Goal: Task Accomplishment & Management: Use online tool/utility

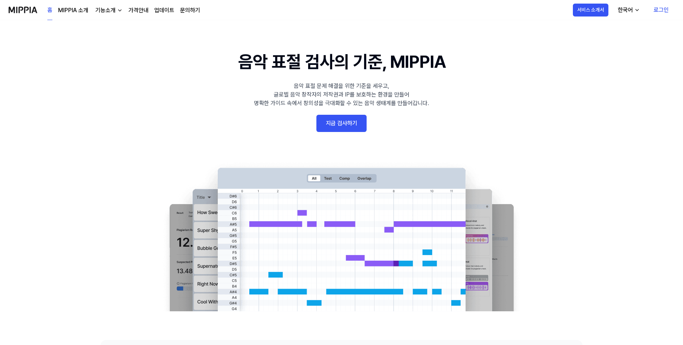
drag, startPoint x: 0, startPoint y: 0, endPoint x: 348, endPoint y: 122, distance: 368.4
click at [348, 122] on link "지금 검사하기" at bounding box center [341, 123] width 50 height 17
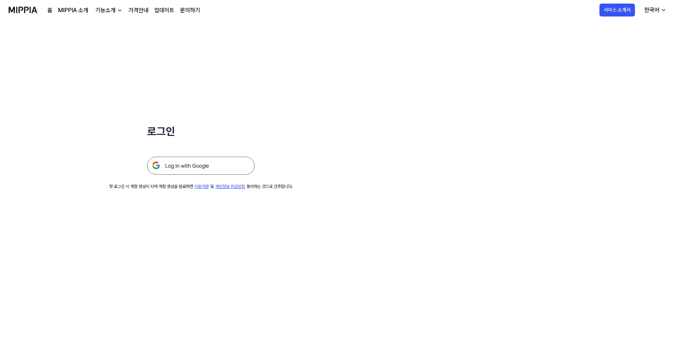
click at [172, 170] on img at bounding box center [201, 166] width 108 height 18
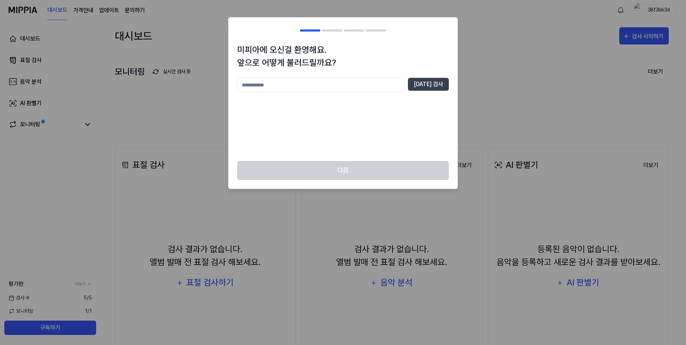
click at [359, 87] on input "text" at bounding box center [321, 85] width 168 height 14
type input "*"
type input "**********"
click at [432, 81] on button "[DATE] 검사" at bounding box center [428, 84] width 41 height 13
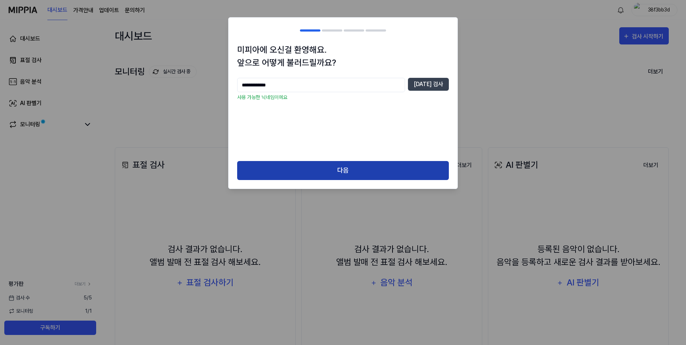
click at [382, 168] on button "다음" at bounding box center [343, 170] width 212 height 19
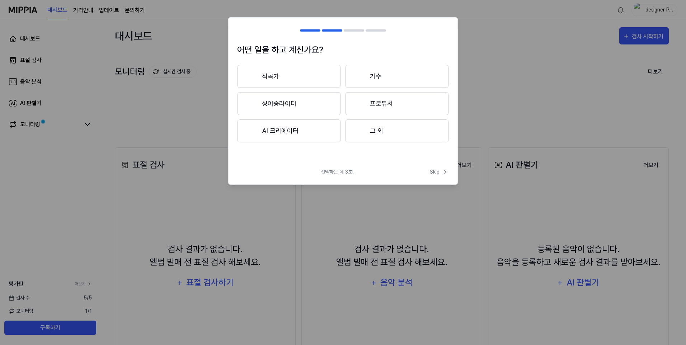
click at [330, 168] on div "어떤 일을 하고 계신가요? 작곡가 가수 싱어송라이터 프로듀서 AI 크리에이터 그 외 선택하는 데 3초! Skip Skip" at bounding box center [342, 100] width 229 height 167
click at [331, 170] on span "선택하는 데 3초!" at bounding box center [337, 172] width 33 height 8
click at [321, 79] on button "작곡가" at bounding box center [289, 76] width 104 height 23
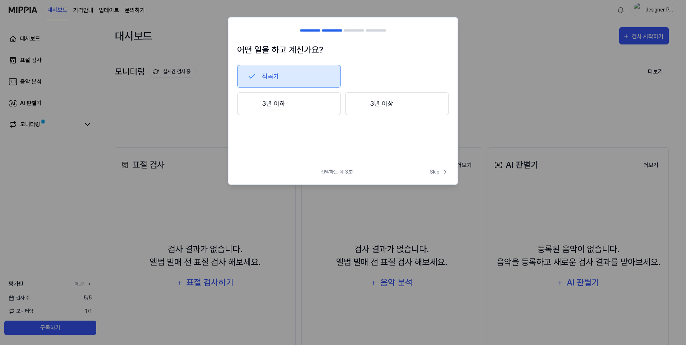
click at [387, 110] on button "3년 이상" at bounding box center [397, 103] width 104 height 23
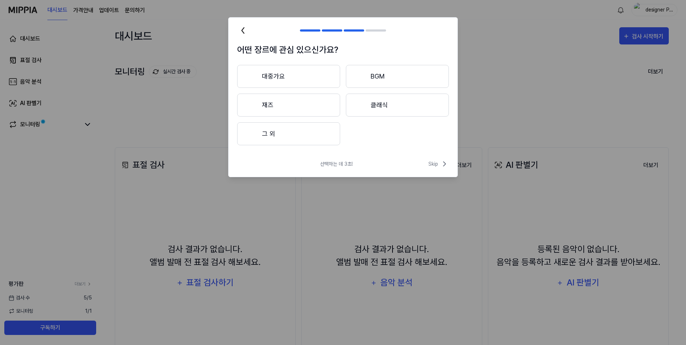
click at [299, 134] on button "그 외" at bounding box center [288, 133] width 103 height 23
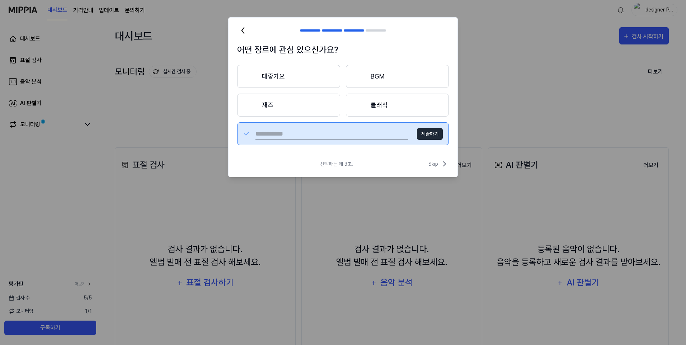
click at [371, 78] on button "BGM" at bounding box center [397, 76] width 103 height 23
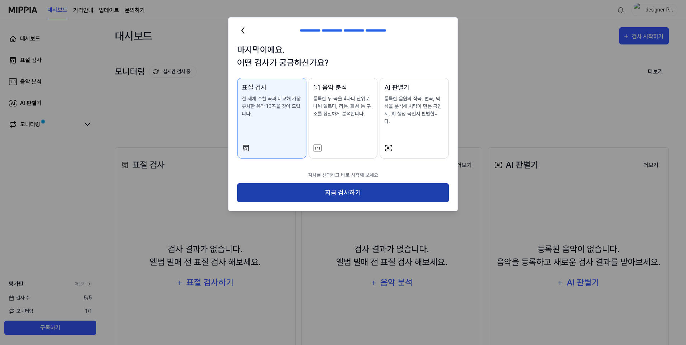
click at [348, 191] on button "지금 검사하기" at bounding box center [343, 192] width 212 height 19
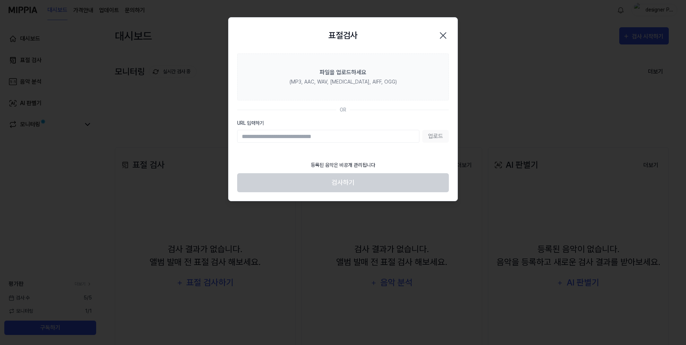
paste input "**********"
type input "**********"
click at [432, 135] on button "업로드" at bounding box center [435, 136] width 27 height 13
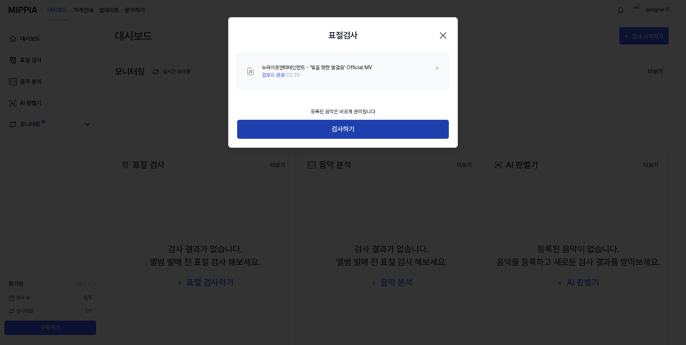
click at [342, 127] on button "검사하기" at bounding box center [343, 129] width 212 height 19
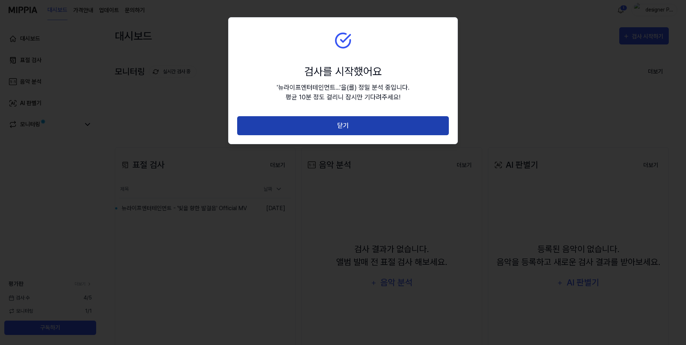
click at [357, 126] on button "닫기" at bounding box center [343, 125] width 212 height 19
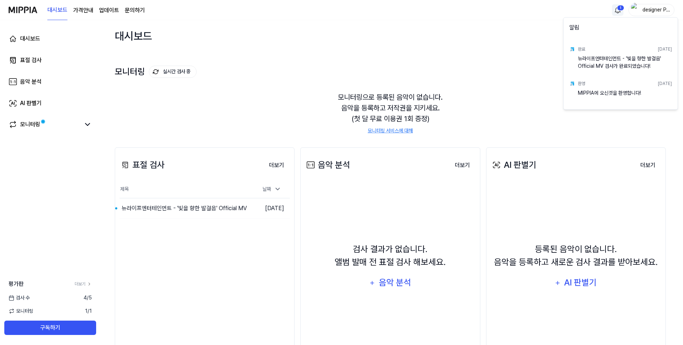
click at [615, 14] on html "대시보드 가격안내 업데이트 문의하기 1 designer Park 대시보드 표절 검사 음악 분석 AI 판별기 모니터링 평가판 더보기 검사 [DA…" at bounding box center [341, 172] width 683 height 345
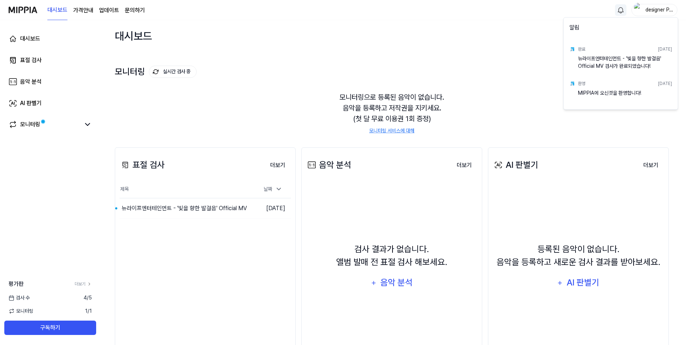
click at [615, 61] on div "뉴라이프엔터테인먼트 - '빛을 향한 발걸음' Official MV 검사가 완료되었습니다!" at bounding box center [625, 62] width 94 height 14
click at [27, 122] on html "대시보드 가격안내 업데이트 문의하기 designer Park 대시보드 표절 검사 음악 분석 AI 판별기 모니터링 평가판 더보기 검사 [DATE…" at bounding box center [343, 172] width 686 height 345
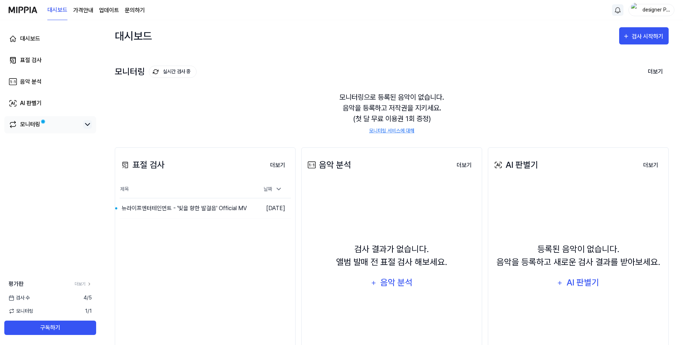
click at [83, 128] on icon at bounding box center [87, 124] width 9 height 9
click at [86, 125] on icon at bounding box center [87, 124] width 4 height 2
click at [229, 210] on button "이동하기" at bounding box center [235, 208] width 26 height 11
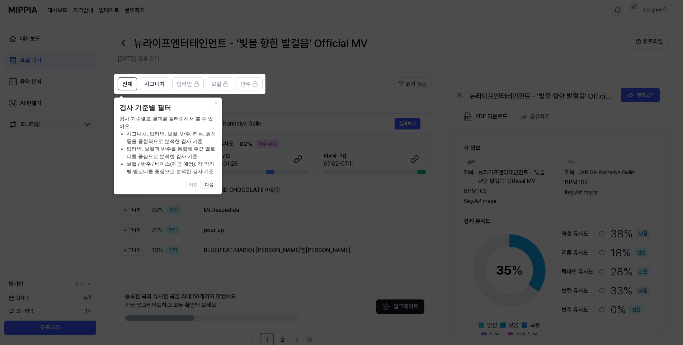
click at [209, 186] on button "다음" at bounding box center [209, 185] width 14 height 9
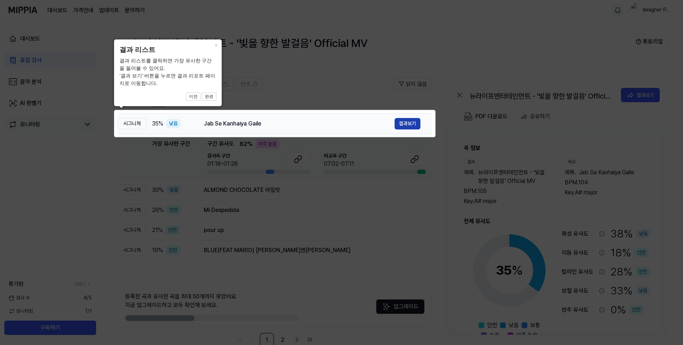
click at [411, 127] on button "결과보기" at bounding box center [407, 123] width 26 height 11
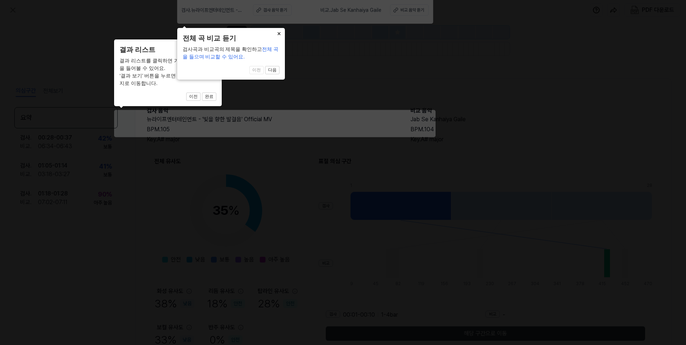
click at [222, 39] on button "×" at bounding box center [215, 44] width 11 height 10
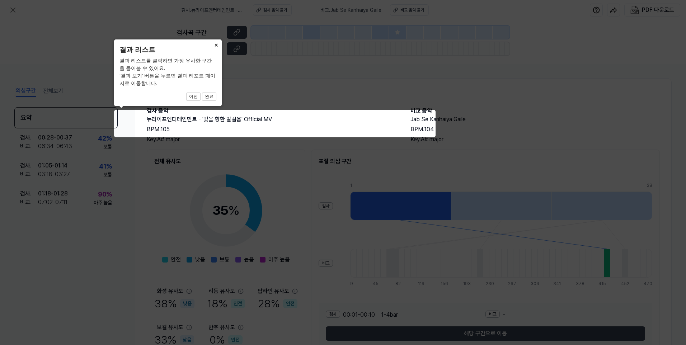
click at [215, 43] on button "×" at bounding box center [215, 44] width 11 height 10
click at [214, 45] on button "×" at bounding box center [215, 44] width 11 height 10
click at [214, 100] on button "완료" at bounding box center [209, 97] width 14 height 9
click at [210, 97] on button "완료" at bounding box center [209, 97] width 14 height 9
click at [217, 45] on button "×" at bounding box center [215, 44] width 11 height 10
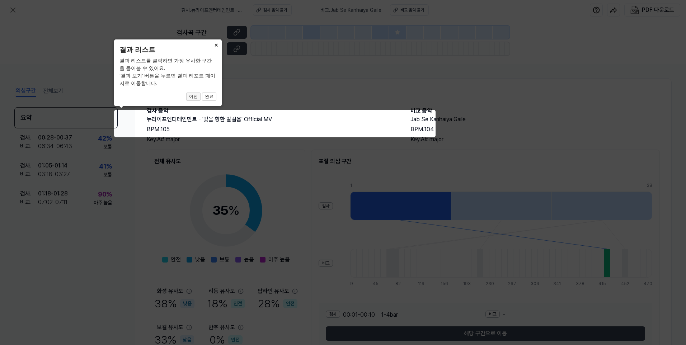
click at [200, 95] on button "이전" at bounding box center [193, 97] width 14 height 9
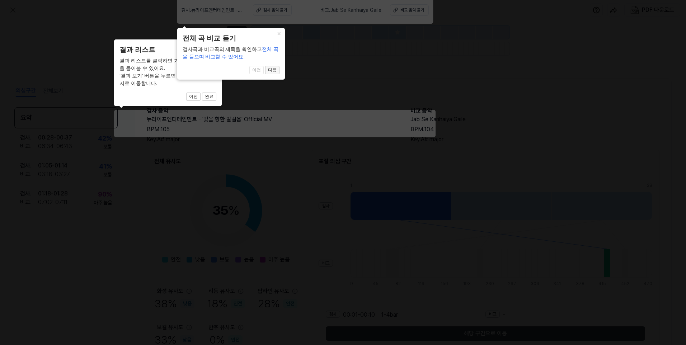
click at [216, 93] on button "다음" at bounding box center [209, 97] width 14 height 9
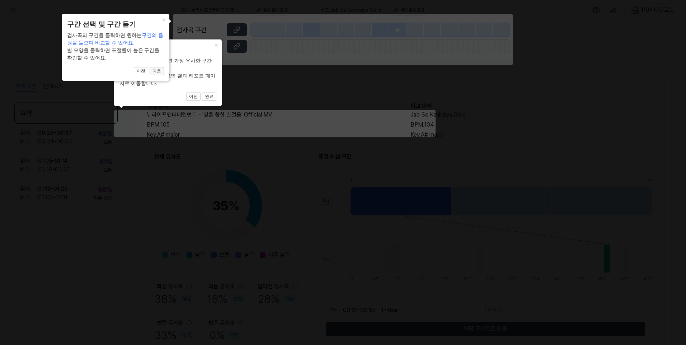
click at [202, 93] on button "다음" at bounding box center [209, 97] width 14 height 9
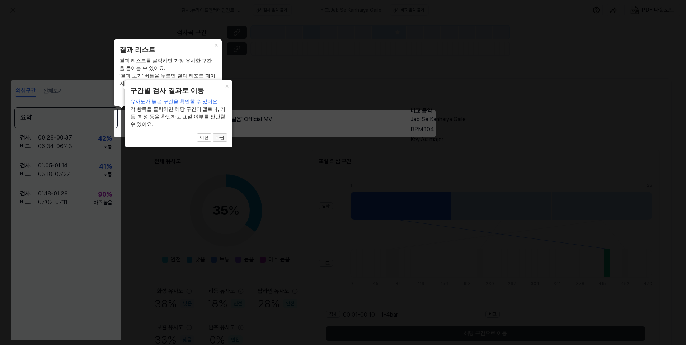
click at [216, 101] on button "다음" at bounding box center [209, 97] width 14 height 9
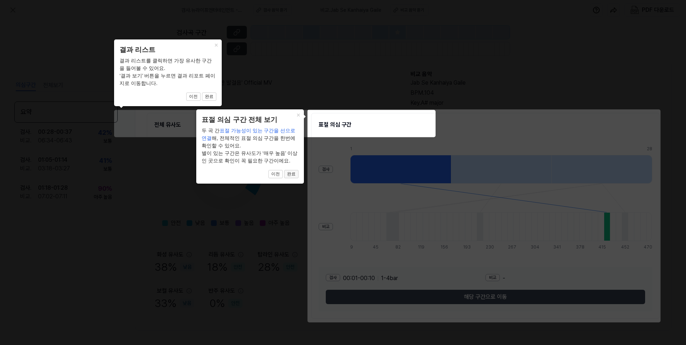
click at [216, 101] on button "완료" at bounding box center [209, 97] width 14 height 9
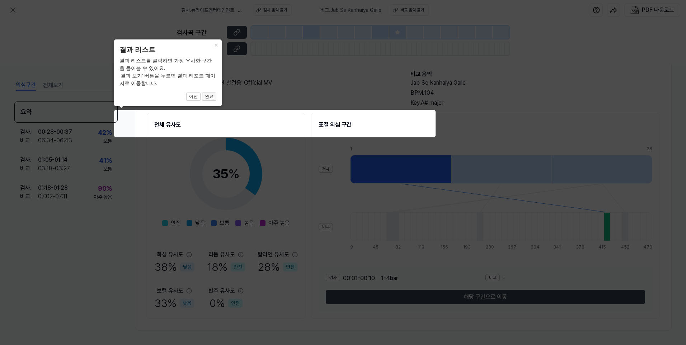
click at [210, 100] on button "완료" at bounding box center [209, 97] width 14 height 9
click at [211, 97] on button "완료" at bounding box center [209, 97] width 14 height 9
click at [361, 125] on icon at bounding box center [343, 172] width 686 height 345
click at [456, 236] on icon at bounding box center [343, 172] width 686 height 345
click at [481, 307] on icon at bounding box center [343, 172] width 686 height 345
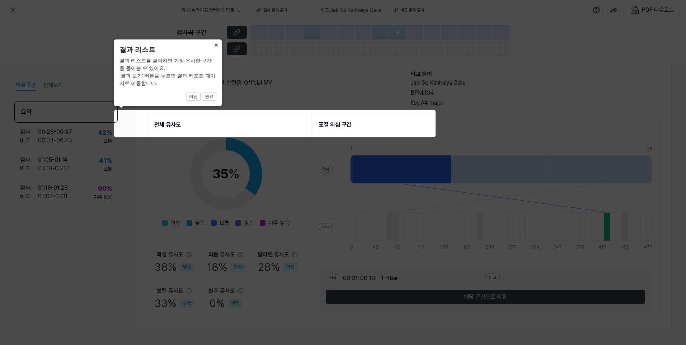
click at [217, 45] on button "×" at bounding box center [215, 44] width 11 height 10
click at [209, 95] on button "완료" at bounding box center [209, 97] width 14 height 9
click at [210, 96] on button "완료" at bounding box center [209, 97] width 14 height 9
click at [198, 101] on button "이전" at bounding box center [193, 97] width 14 height 9
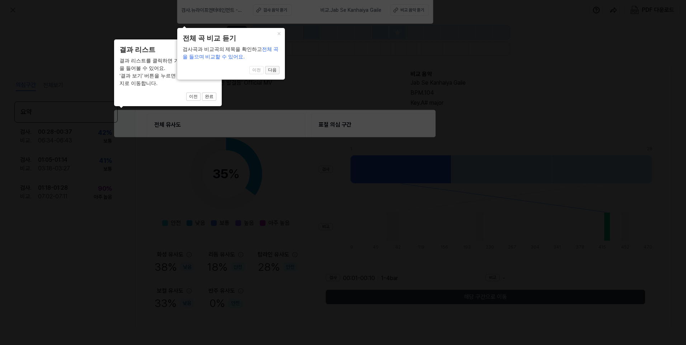
click at [216, 93] on button "다음" at bounding box center [209, 97] width 14 height 9
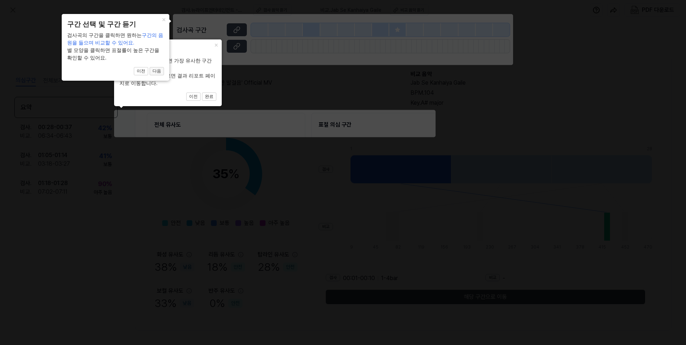
click at [202, 93] on button "다음" at bounding box center [209, 97] width 14 height 9
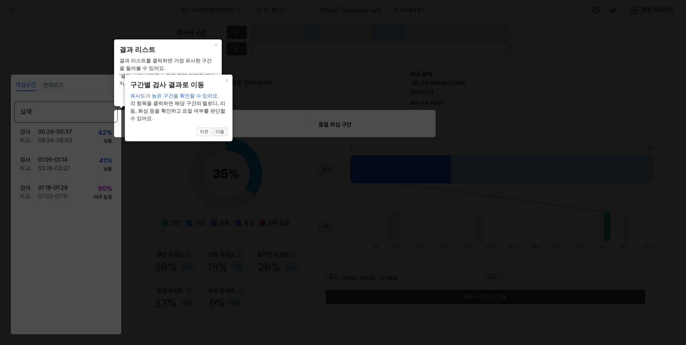
click at [215, 101] on button "다음" at bounding box center [209, 97] width 14 height 9
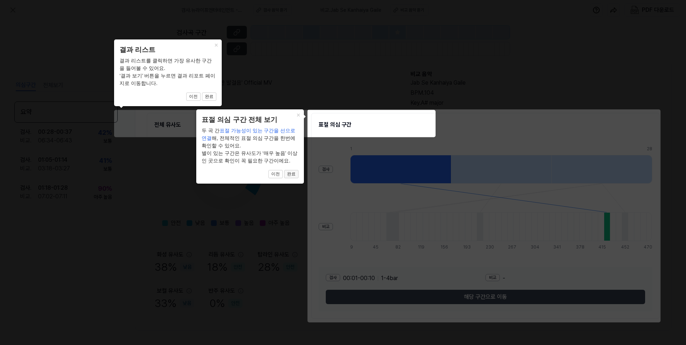
click at [216, 101] on button "완료" at bounding box center [209, 97] width 14 height 9
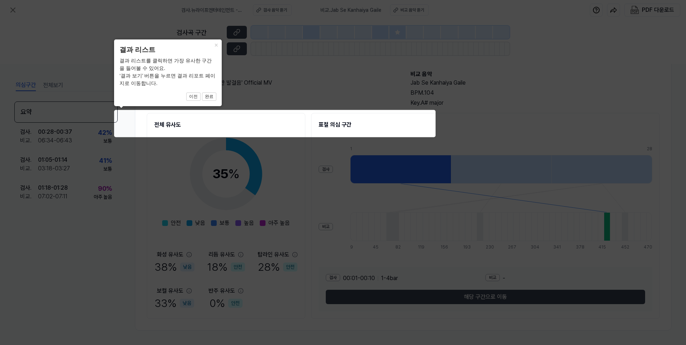
click at [437, 137] on icon at bounding box center [343, 172] width 686 height 345
click at [420, 131] on icon at bounding box center [343, 172] width 686 height 345
click at [204, 95] on button "완료" at bounding box center [209, 97] width 14 height 9
click at [206, 96] on button "완료" at bounding box center [209, 97] width 14 height 9
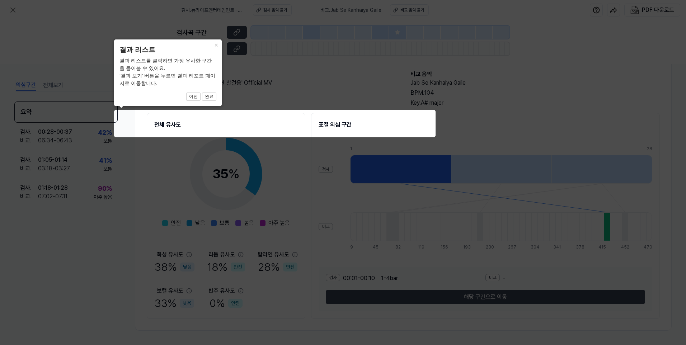
click at [124, 109] on icon at bounding box center [343, 172] width 686 height 345
click at [164, 126] on icon at bounding box center [343, 172] width 686 height 345
click at [217, 44] on button "×" at bounding box center [215, 44] width 11 height 10
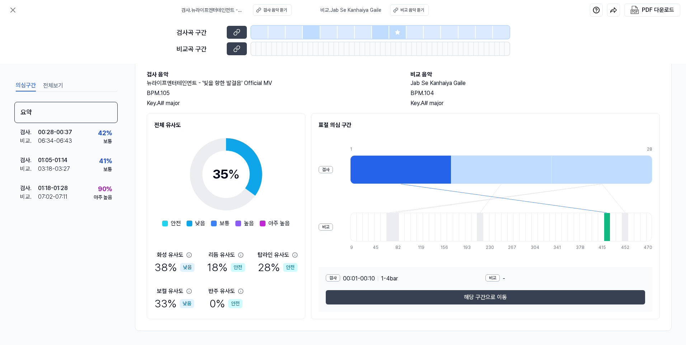
scroll to position [37, 0]
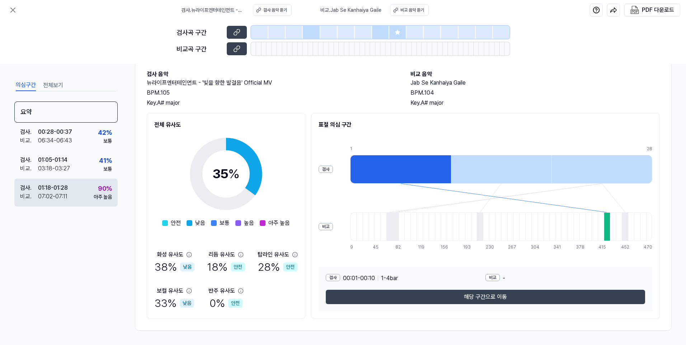
click at [70, 188] on div "검사 . 01:18 - 01:28 비교 . 07:02 - 07:11 90 % 아주 높음" at bounding box center [65, 193] width 103 height 28
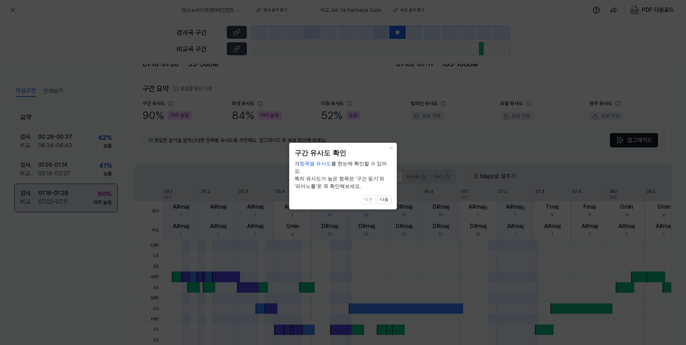
scroll to position [147, 0]
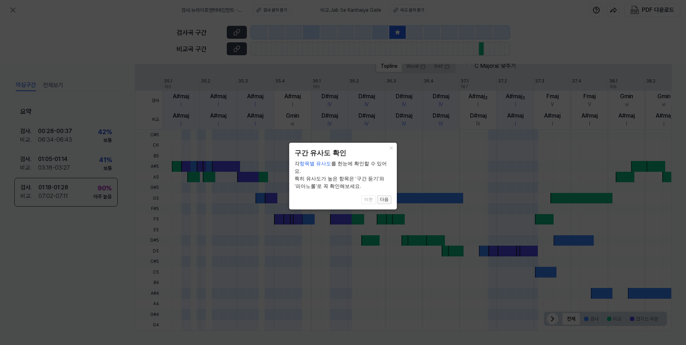
click at [384, 195] on button "다음" at bounding box center [384, 199] width 14 height 9
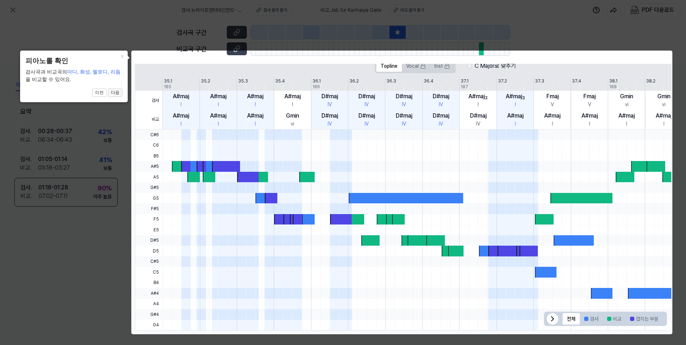
click at [118, 94] on button "다음" at bounding box center [115, 93] width 14 height 9
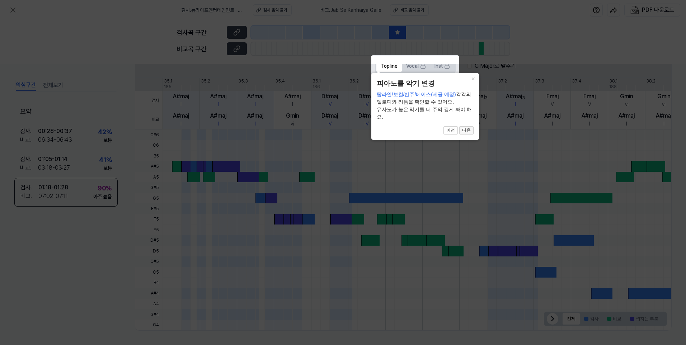
click at [470, 130] on button "다음" at bounding box center [466, 130] width 14 height 9
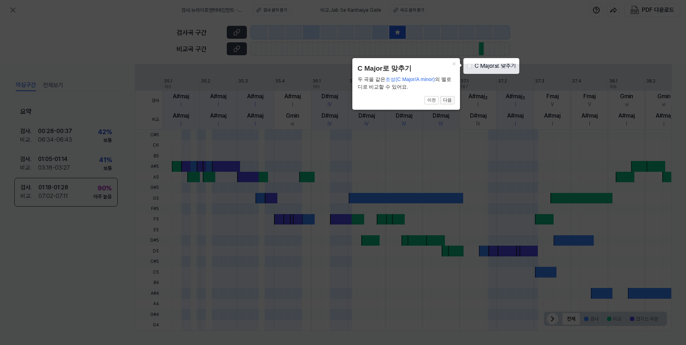
click at [450, 100] on button "다음" at bounding box center [447, 100] width 14 height 9
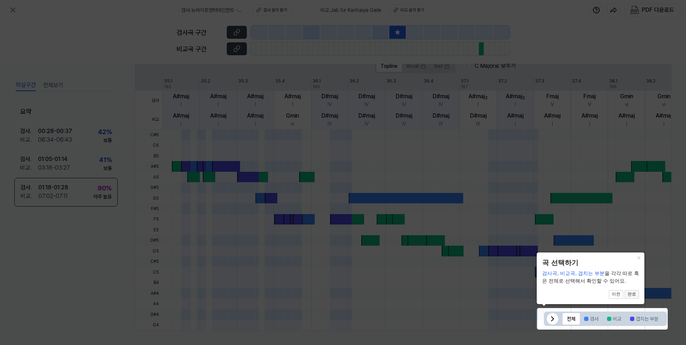
click at [633, 293] on button "완료" at bounding box center [631, 294] width 14 height 9
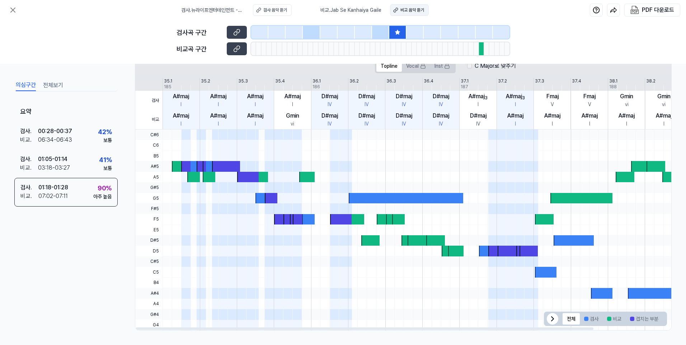
click at [417, 14] on button "비교 음악 듣기" at bounding box center [409, 9] width 39 height 11
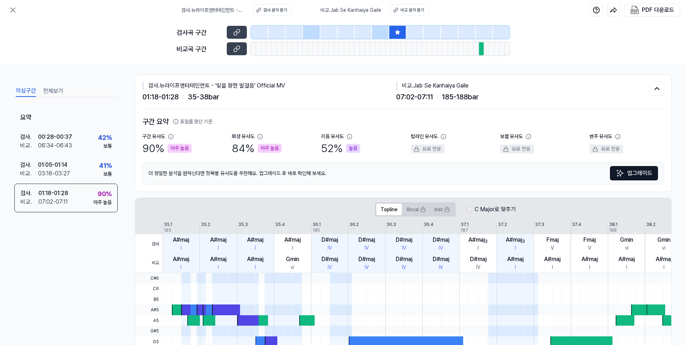
scroll to position [0, 0]
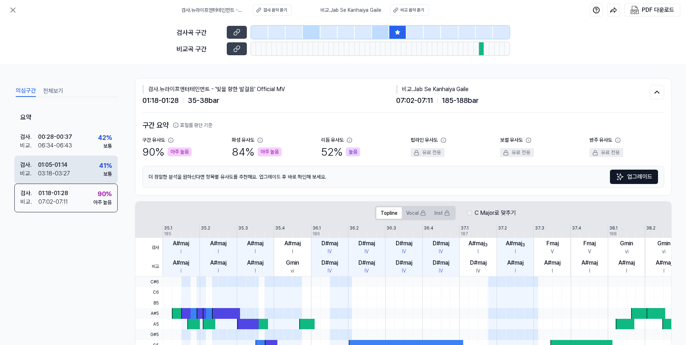
click at [89, 170] on div "검사 . 01:05 - 01:14 비교 . 03:18 - 03:27 41 % 보통" at bounding box center [65, 170] width 103 height 28
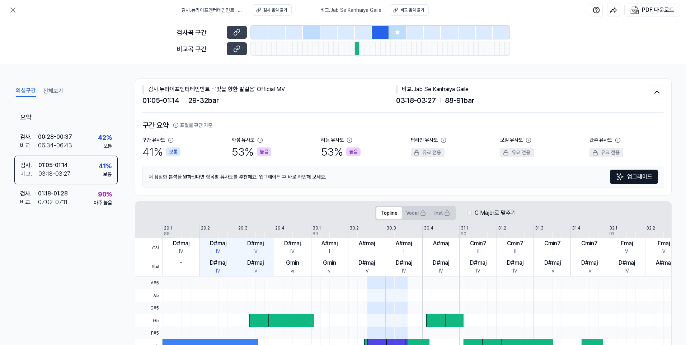
click at [58, 89] on button "전체보기" at bounding box center [53, 90] width 20 height 11
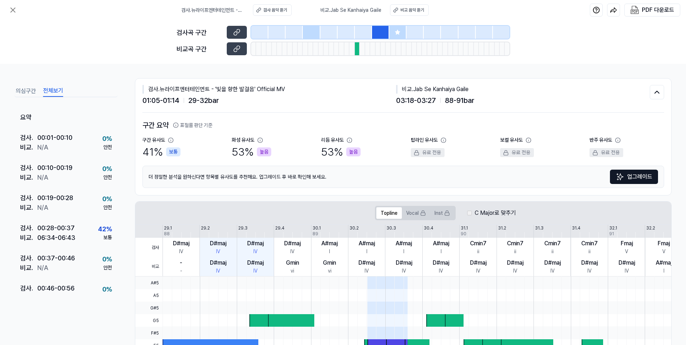
click at [28, 88] on button "의심구간" at bounding box center [26, 90] width 20 height 11
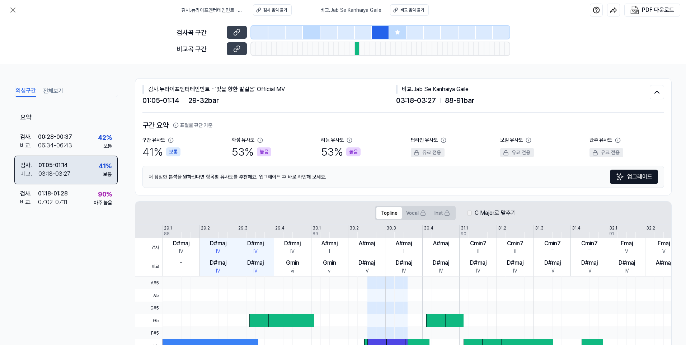
click at [49, 166] on div "01:05 - 01:14" at bounding box center [52, 165] width 29 height 9
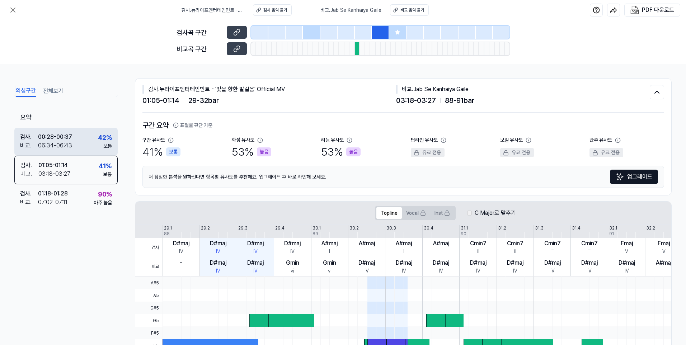
click at [60, 141] on div "06:34 - 06:43" at bounding box center [55, 145] width 34 height 9
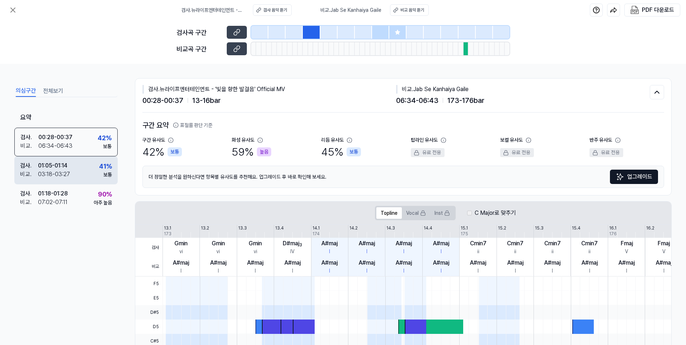
click at [64, 169] on div "01:05 - 01:14" at bounding box center [52, 165] width 29 height 9
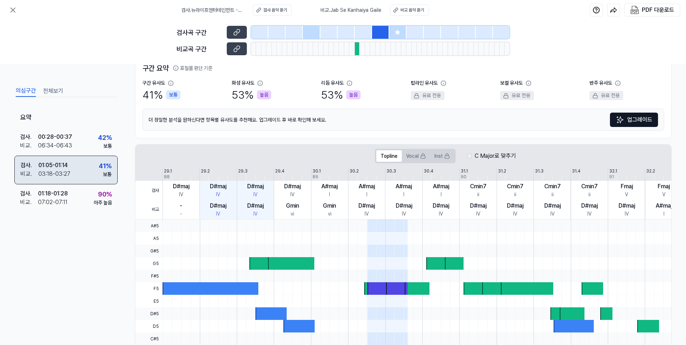
scroll to position [143, 0]
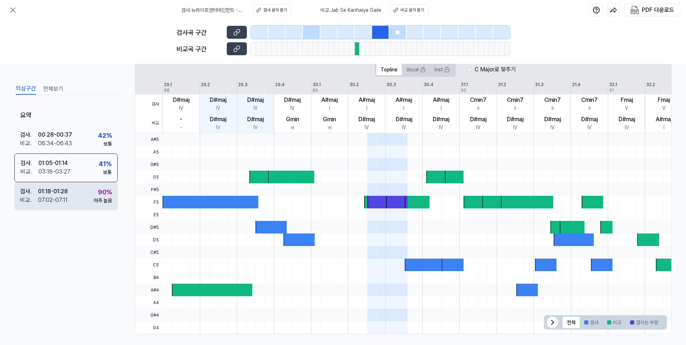
click at [61, 193] on div "01:18 - 01:28" at bounding box center [53, 191] width 30 height 9
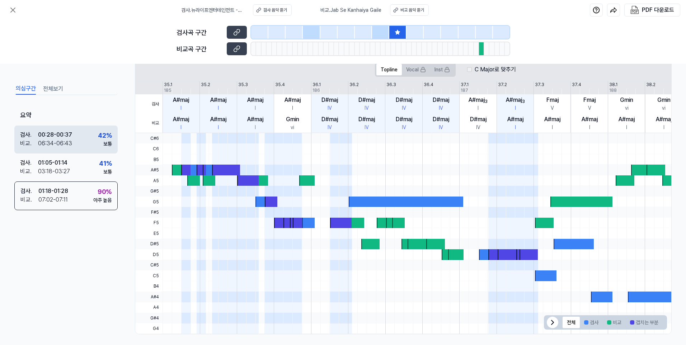
click at [67, 138] on div "00:28 - 00:37" at bounding box center [55, 135] width 34 height 9
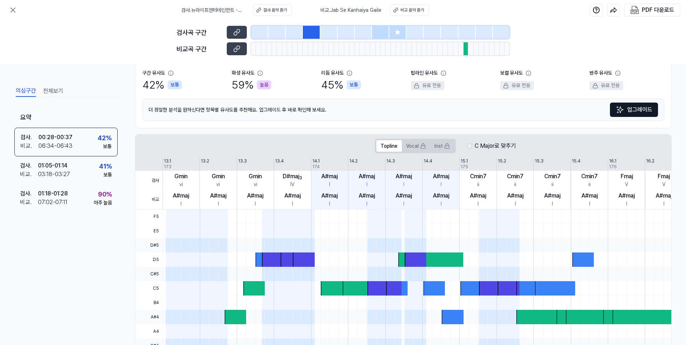
scroll to position [0, 0]
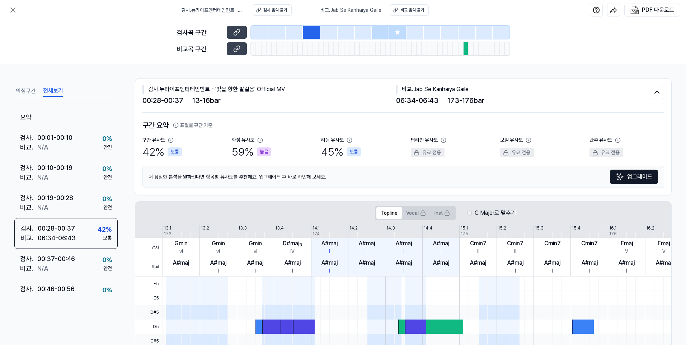
click at [44, 90] on button "전체보기" at bounding box center [53, 90] width 20 height 11
click at [30, 93] on button "의심구간" at bounding box center [26, 90] width 20 height 11
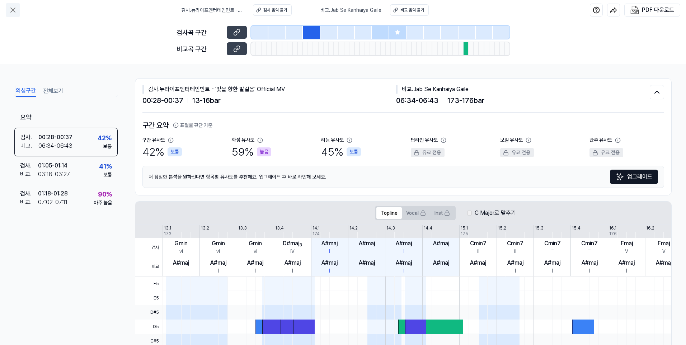
click at [12, 8] on icon at bounding box center [13, 10] width 9 height 9
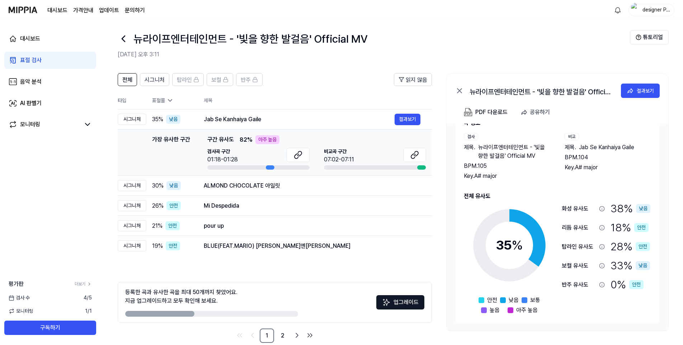
scroll to position [16, 0]
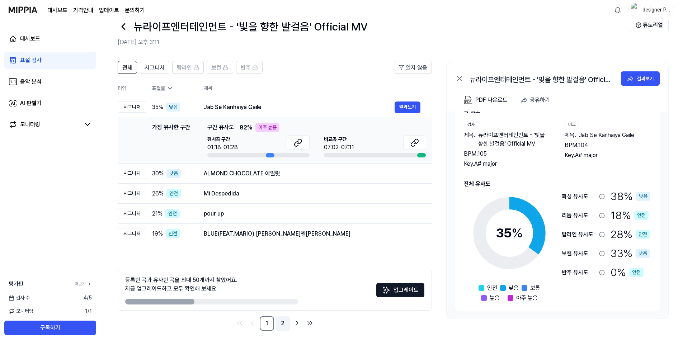
click at [285, 326] on link "2" at bounding box center [282, 323] width 14 height 14
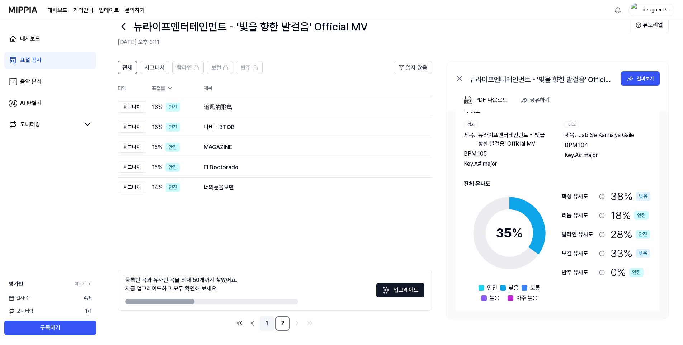
click at [264, 323] on link "1" at bounding box center [267, 323] width 14 height 14
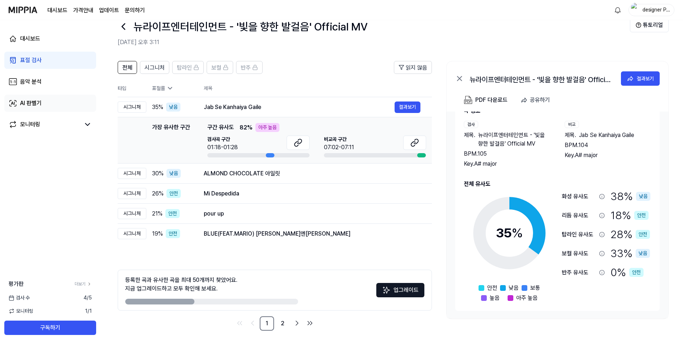
click at [40, 97] on link "AI 판별기" at bounding box center [50, 103] width 92 height 17
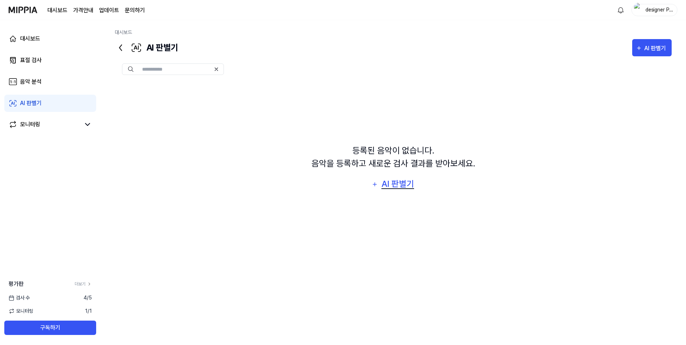
click at [415, 179] on button "AI 판별기" at bounding box center [393, 184] width 52 height 17
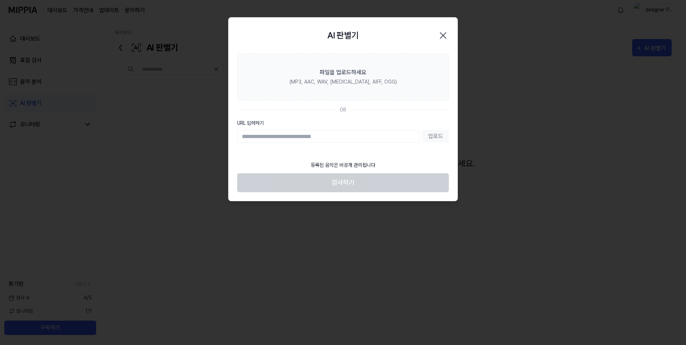
type input "**********"
click at [429, 137] on button "업로드" at bounding box center [435, 136] width 27 height 13
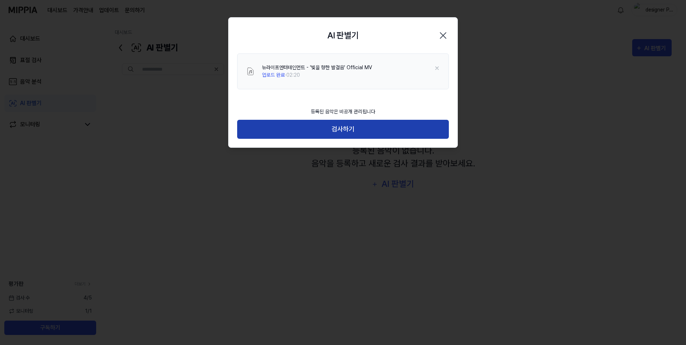
click at [373, 133] on button "검사하기" at bounding box center [343, 129] width 212 height 19
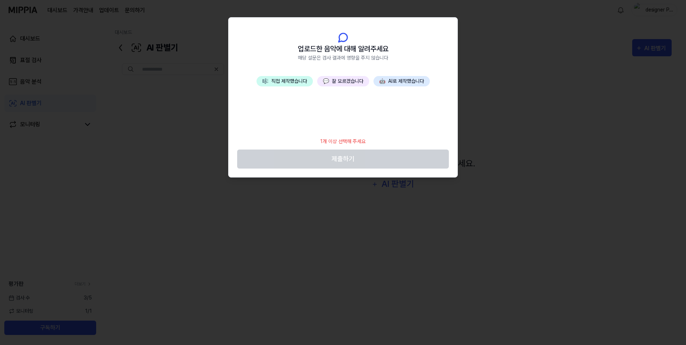
click at [293, 84] on button "🎼 직접 제작했습니다" at bounding box center [284, 81] width 56 height 10
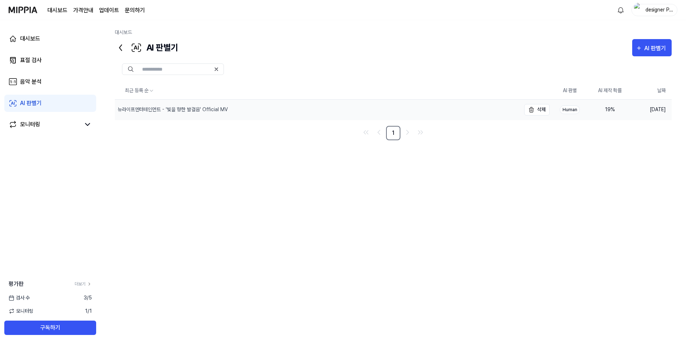
click at [214, 109] on div "뉴라이프엔터테인먼트 - '빛을 향한 발걸음' Official MV" at bounding box center [173, 110] width 110 height 8
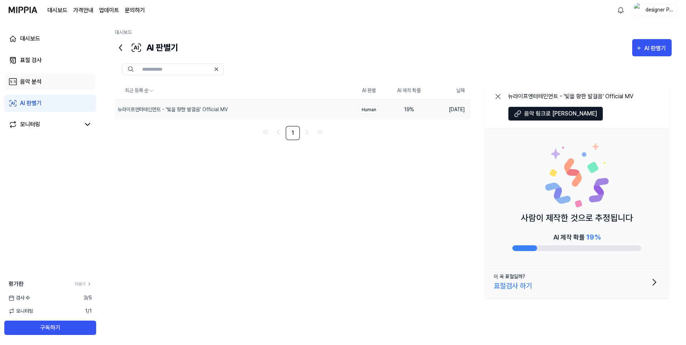
click at [42, 87] on link "음악 분석" at bounding box center [50, 81] width 92 height 17
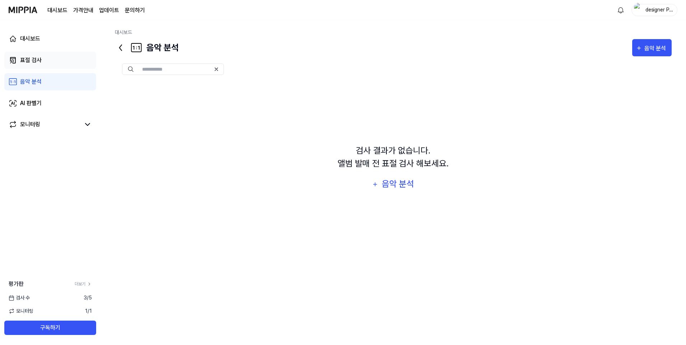
click at [32, 62] on div "표절 검사" at bounding box center [31, 60] width 22 height 9
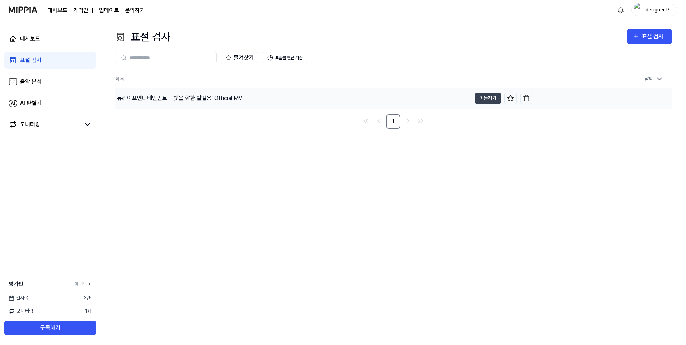
click at [138, 100] on div "뉴라이프엔터테인먼트 - '빛을 향한 발걸음' Official MV" at bounding box center [179, 98] width 125 height 9
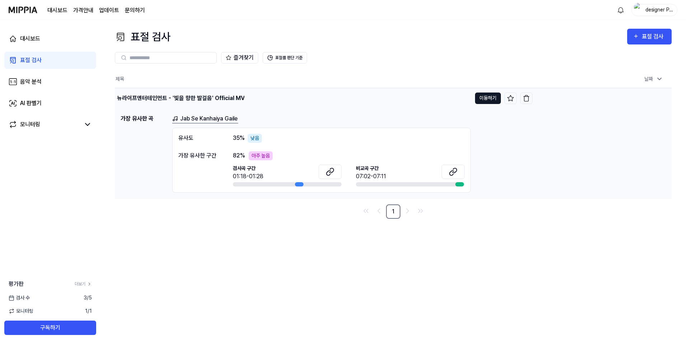
click at [485, 97] on button "이동하기" at bounding box center [488, 98] width 26 height 11
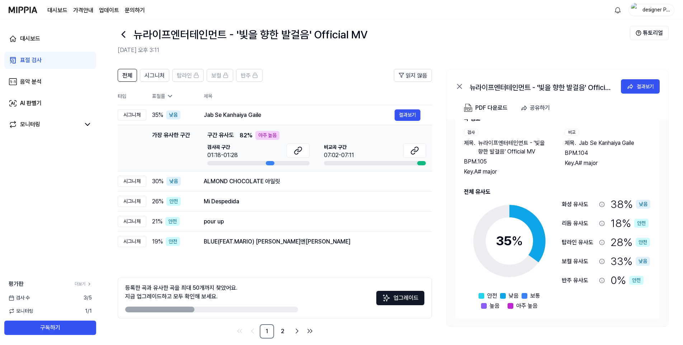
scroll to position [16, 0]
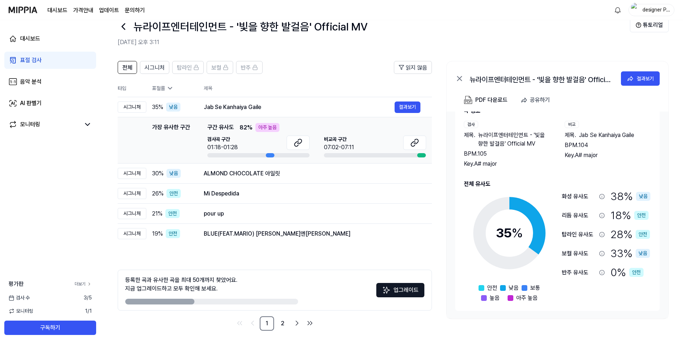
click at [85, 285] on link "더보기" at bounding box center [83, 284] width 17 height 6
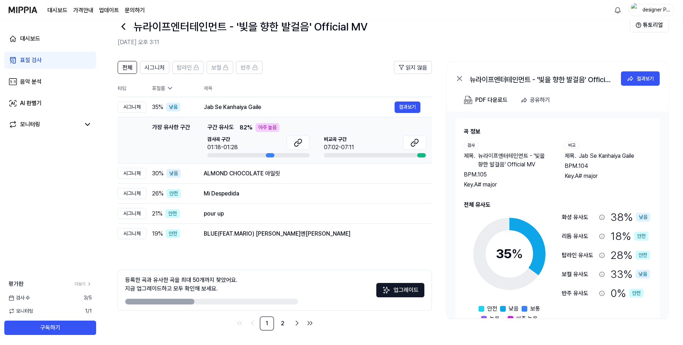
click at [620, 80] on div "뉴라이프엔터테인먼트 - '빛을 향한 발걸음' Official MV 결과보기" at bounding box center [557, 77] width 222 height 32
click at [621, 80] on div "뉴라이프엔터테인먼트 - '빛을 향한 발걸음' Official MV 결과보기" at bounding box center [557, 77] width 222 height 32
click at [631, 80] on 1 at bounding box center [629, 78] width 5 height 4
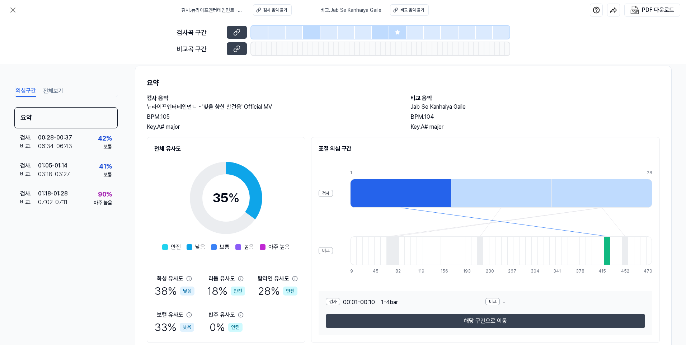
scroll to position [0, 0]
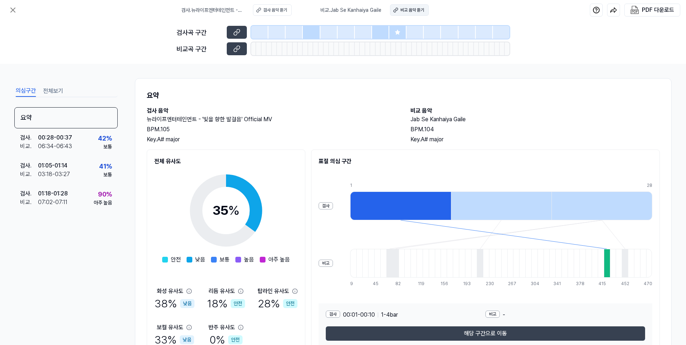
click at [409, 10] on div "비교 음악 듣기" at bounding box center [412, 10] width 24 height 6
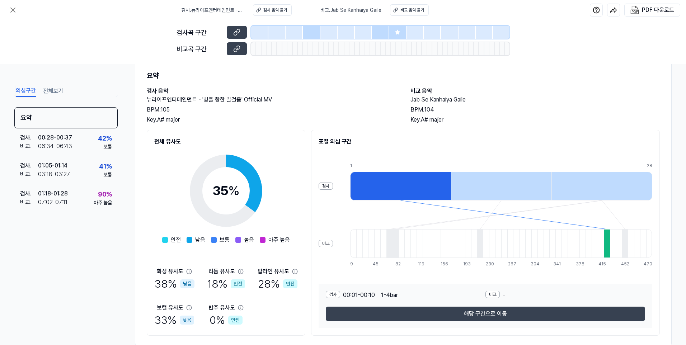
scroll to position [37, 0]
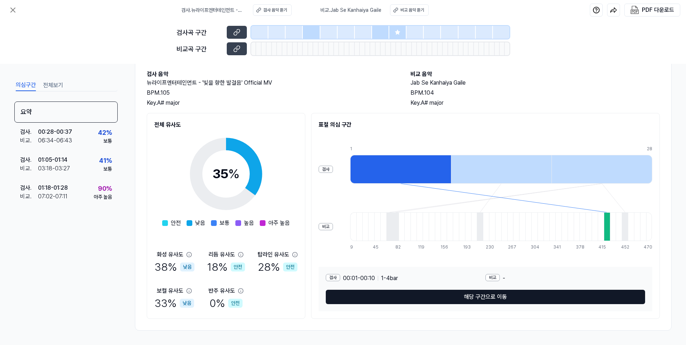
click at [534, 296] on button "해당 구간으로 이동" at bounding box center [485, 297] width 319 height 14
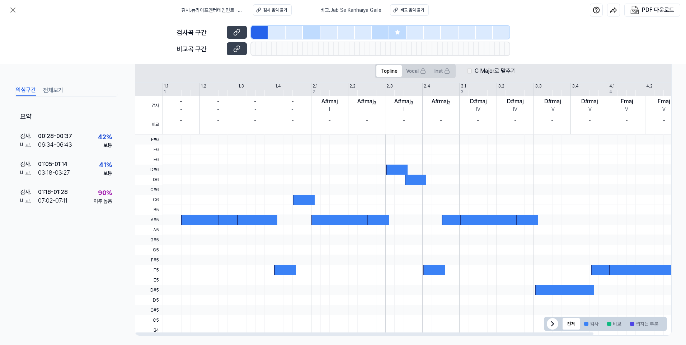
scroll to position [131, 0]
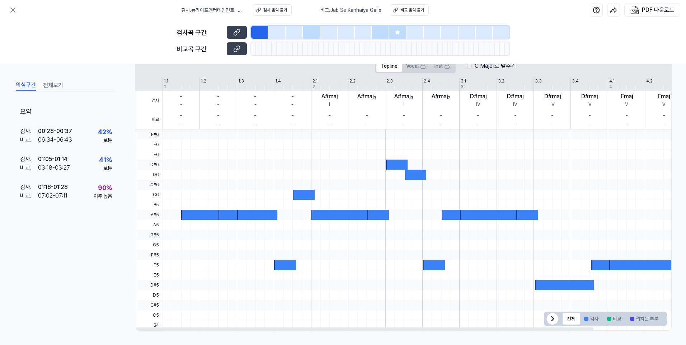
click at [552, 318] on icon at bounding box center [552, 318] width 9 height 9
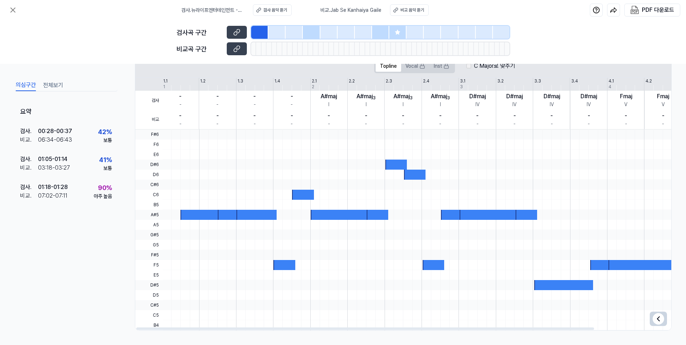
click at [569, 286] on div at bounding box center [563, 285] width 59 height 10
click at [544, 76] on div "Topline Vocal Inst C Major로 맞추기" at bounding box center [444, 66] width 620 height 23
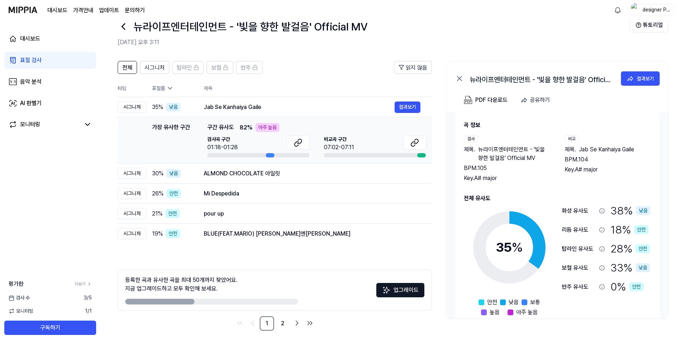
scroll to position [0, 0]
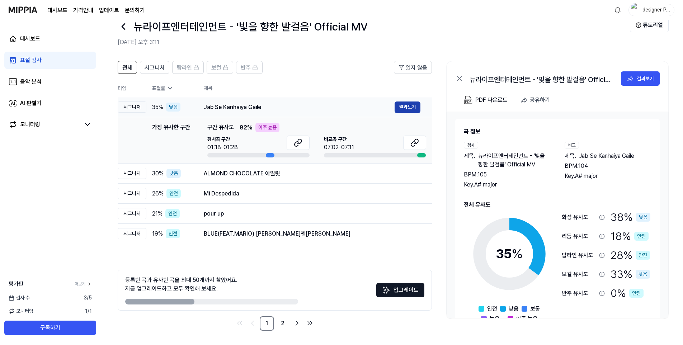
click at [399, 108] on button "결과보기" at bounding box center [407, 106] width 26 height 11
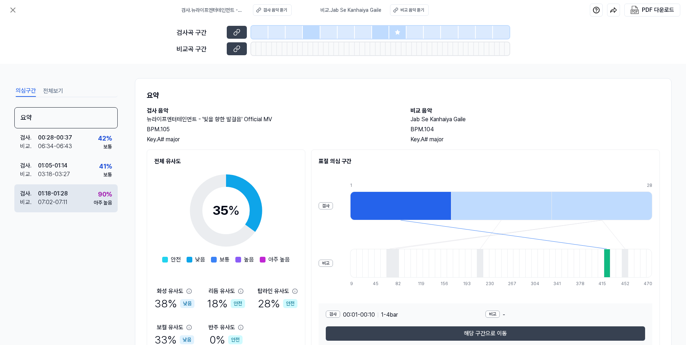
click at [86, 200] on div "검사 . 01:18 - 01:28 비교 . 07:02 - 07:11 90 % 아주 높음" at bounding box center [65, 198] width 103 height 28
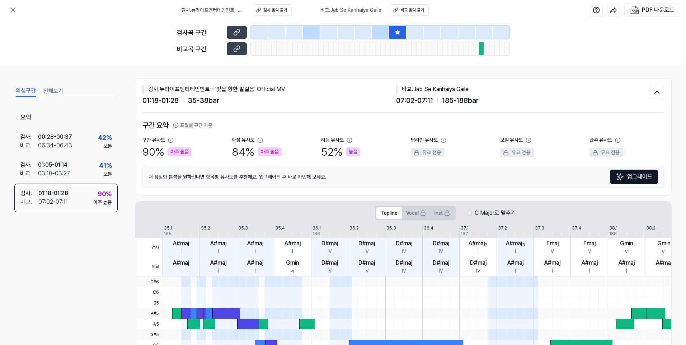
click at [260, 138] on icon at bounding box center [260, 140] width 6 height 6
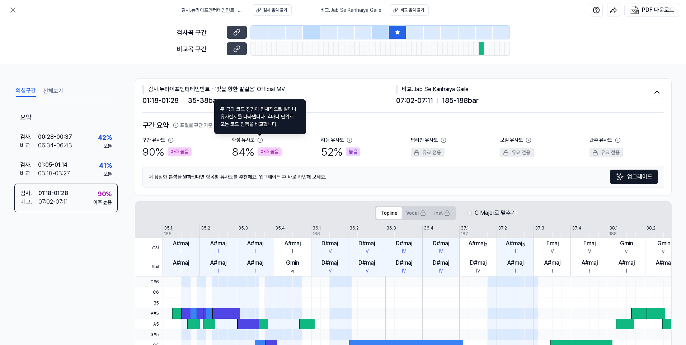
click at [169, 139] on icon at bounding box center [171, 140] width 6 height 6
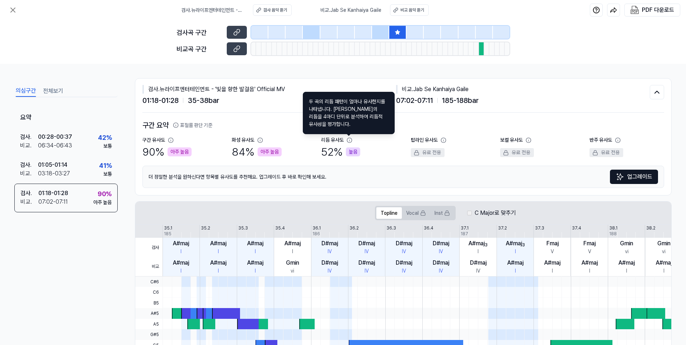
click at [350, 138] on icon at bounding box center [349, 140] width 5 height 5
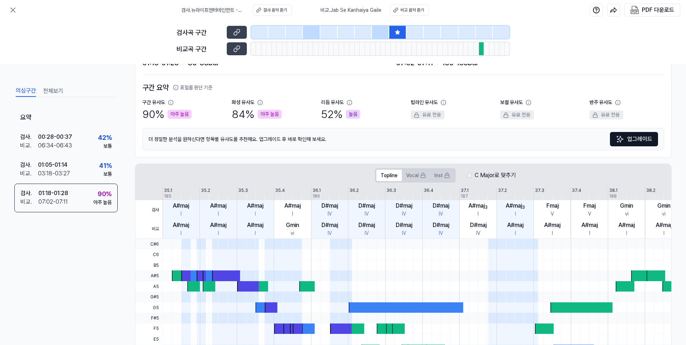
scroll to position [4, 0]
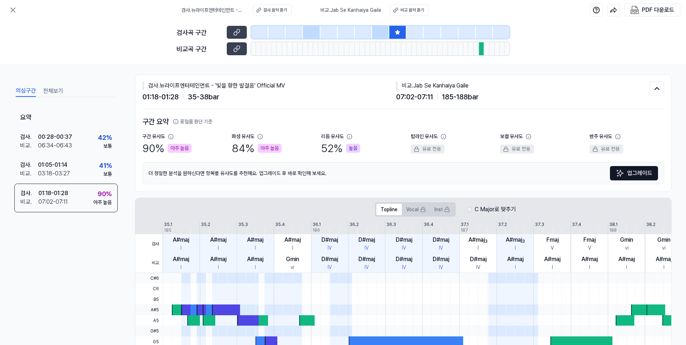
click at [468, 152] on div "탑라인 유사도 유료 전용" at bounding box center [448, 145] width 75 height 24
click at [475, 93] on span "185 - 188 bar" at bounding box center [460, 96] width 37 height 11
click at [537, 87] on div "비교 . Jab Se Kanhaiya Gaile" at bounding box center [523, 85] width 254 height 9
click at [649, 89] on button at bounding box center [656, 88] width 14 height 14
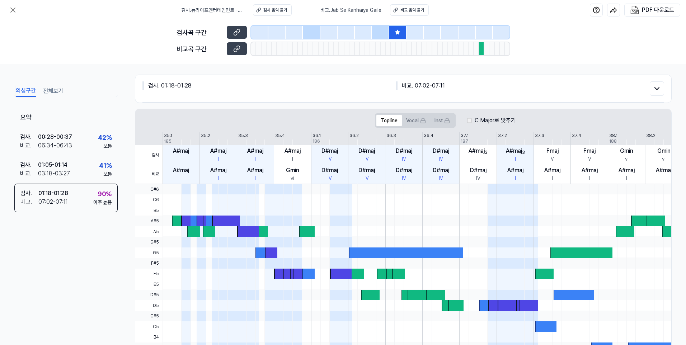
click at [486, 52] on div at bounding box center [486, 48] width 5 height 13
click at [480, 50] on div at bounding box center [481, 48] width 5 height 13
click at [238, 34] on icon at bounding box center [236, 32] width 7 height 7
click at [238, 53] on button at bounding box center [237, 48] width 20 height 13
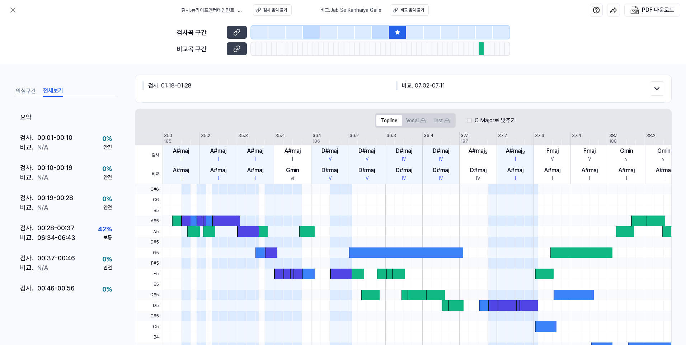
click at [42, 91] on div "의심구간 전체보기" at bounding box center [65, 90] width 103 height 13
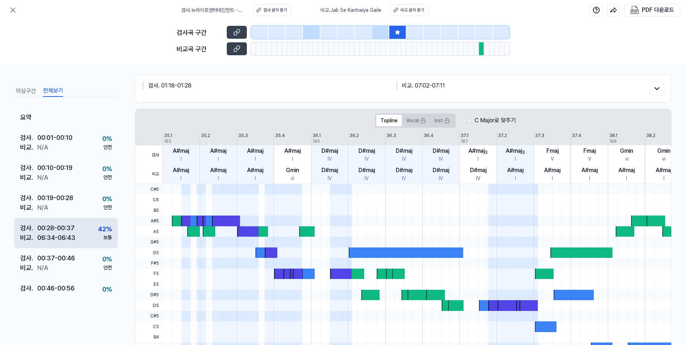
click at [69, 229] on div "00:28 - 00:37" at bounding box center [55, 228] width 37 height 10
